Goal: Find specific page/section: Find specific page/section

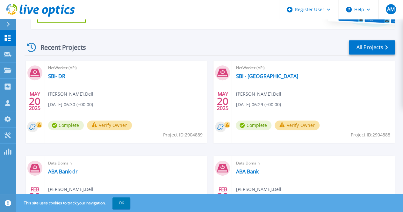
scroll to position [127, 0]
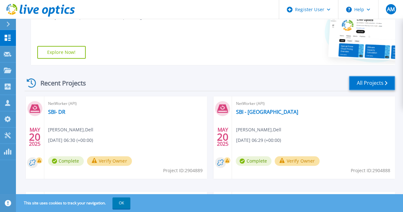
click at [378, 81] on link "All Projects" at bounding box center [372, 83] width 46 height 14
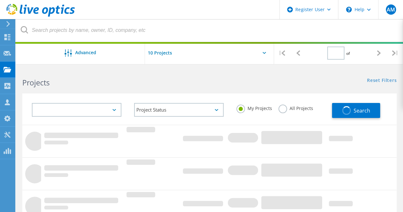
type input "1"
